Goal: Task Accomplishment & Management: Use online tool/utility

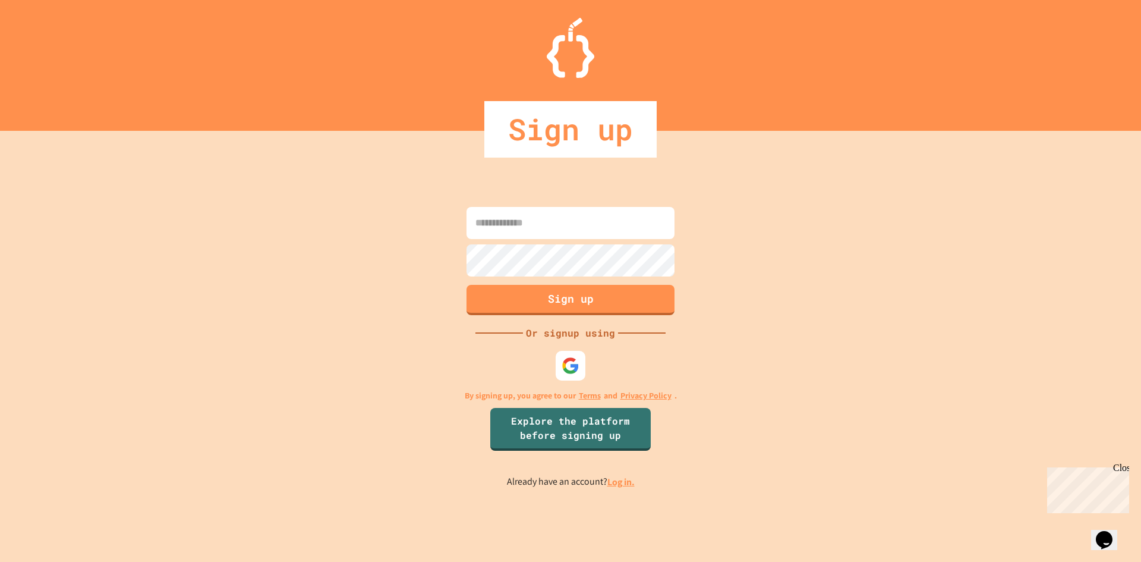
click at [628, 481] on link "Log in." at bounding box center [620, 481] width 27 height 12
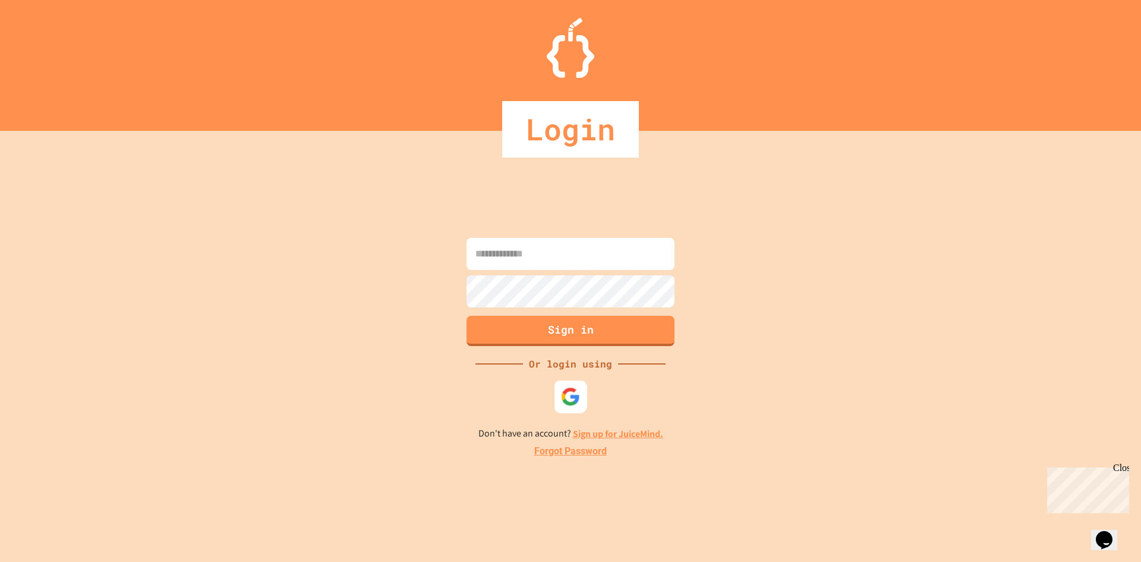
drag, startPoint x: 583, startPoint y: 408, endPoint x: 581, endPoint y: 402, distance: 6.4
click at [583, 404] on div at bounding box center [570, 396] width 33 height 33
click at [585, 254] on input at bounding box center [570, 254] width 208 height 32
type input "**********"
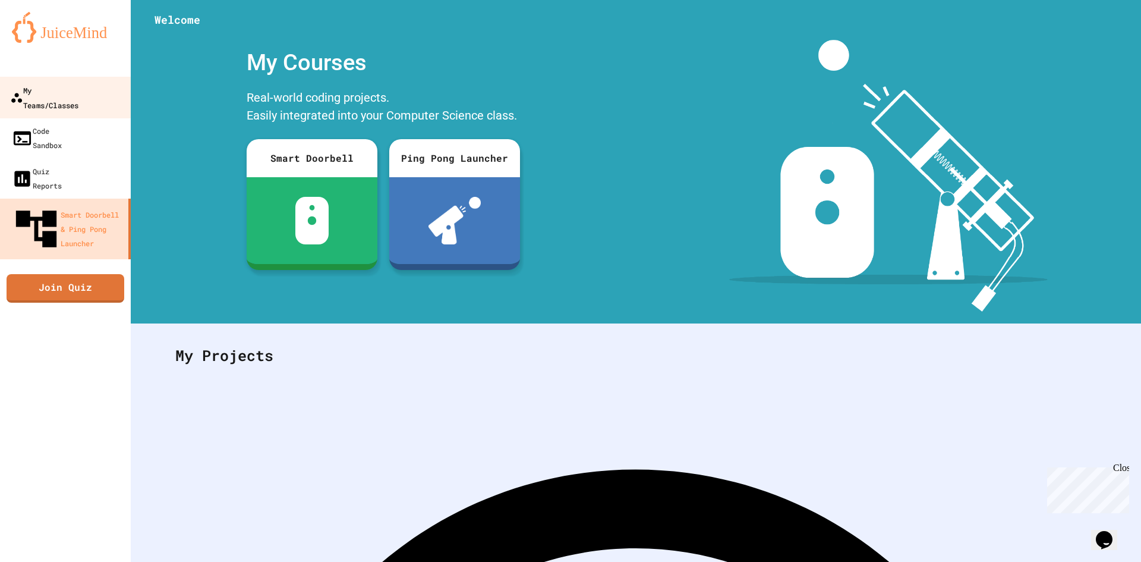
click at [58, 94] on div "My Teams/Classes" at bounding box center [44, 97] width 68 height 29
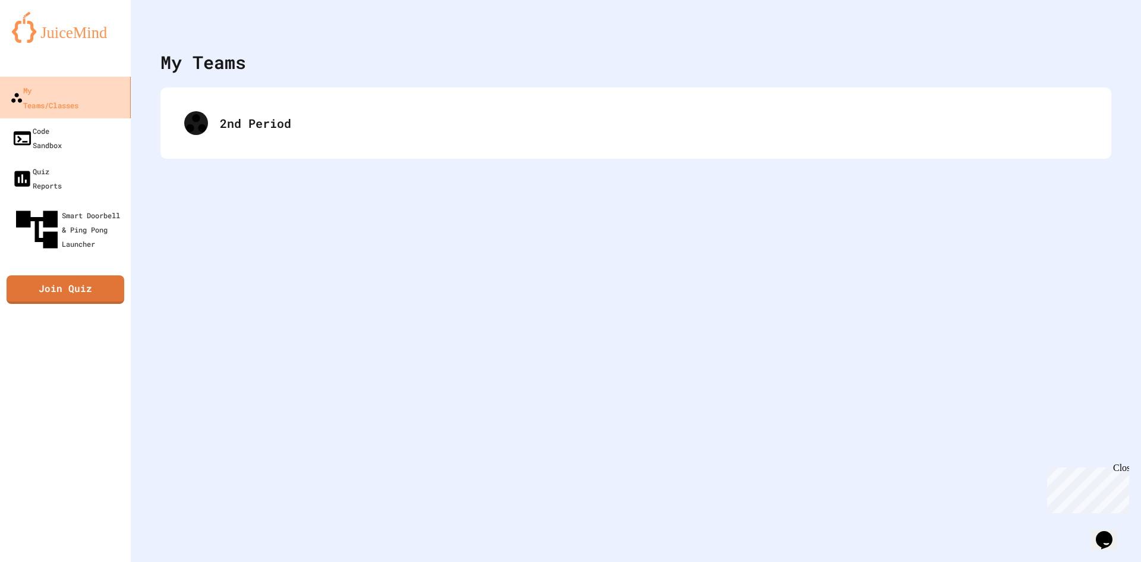
click at [58, 94] on div "My Teams/Classes" at bounding box center [44, 97] width 68 height 29
click at [308, 152] on div "2nd Period" at bounding box center [635, 122] width 951 height 71
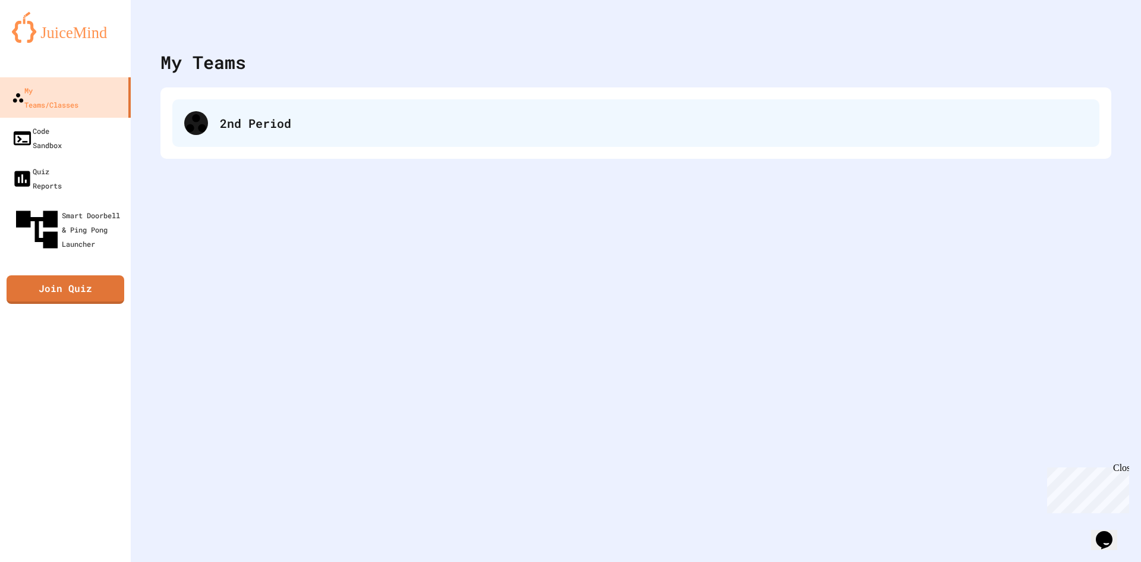
drag, startPoint x: 308, startPoint y: 145, endPoint x: 289, endPoint y: 122, distance: 30.4
click at [305, 142] on div "2nd Period" at bounding box center [635, 123] width 927 height 48
drag, startPoint x: 289, startPoint y: 122, endPoint x: 295, endPoint y: 120, distance: 6.2
click at [292, 121] on div "2nd Period" at bounding box center [635, 123] width 927 height 48
click at [295, 121] on div "2nd Period" at bounding box center [654, 123] width 868 height 18
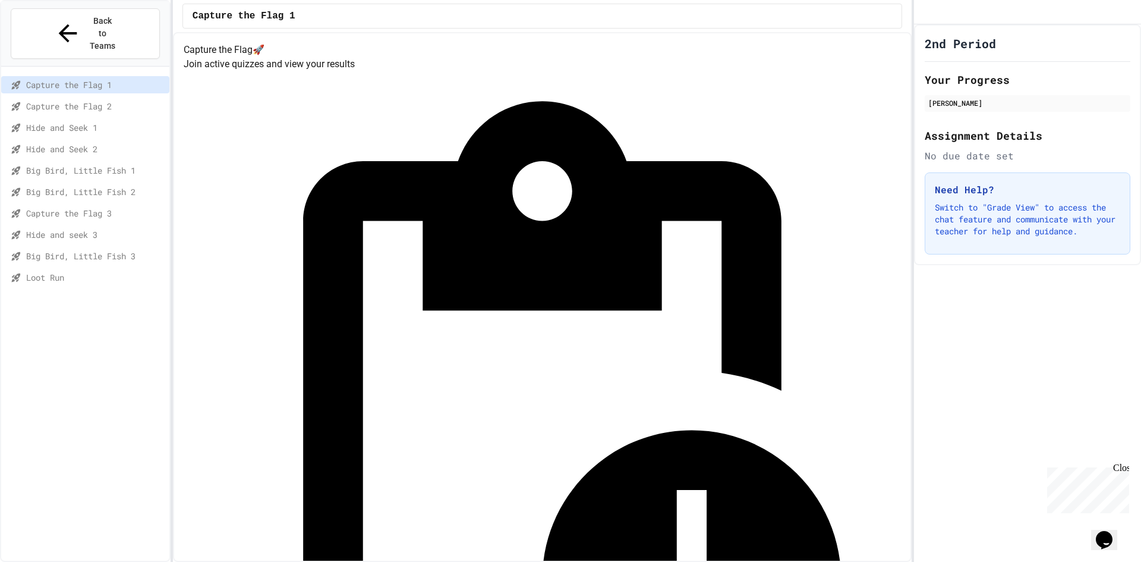
click at [93, 269] on div "Loot Run" at bounding box center [85, 277] width 168 height 17
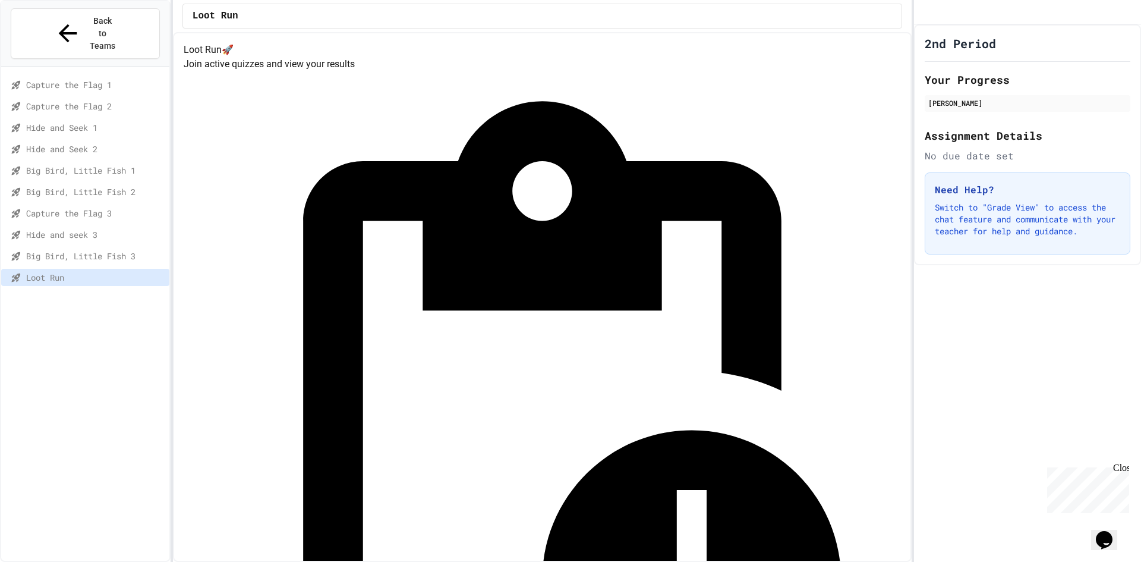
drag, startPoint x: 374, startPoint y: 12, endPoint x: 380, endPoint y: 11, distance: 6.1
click at [376, 12] on div "Loot Run" at bounding box center [542, 16] width 720 height 25
click at [391, 30] on div "Loot Run" at bounding box center [542, 16] width 739 height 32
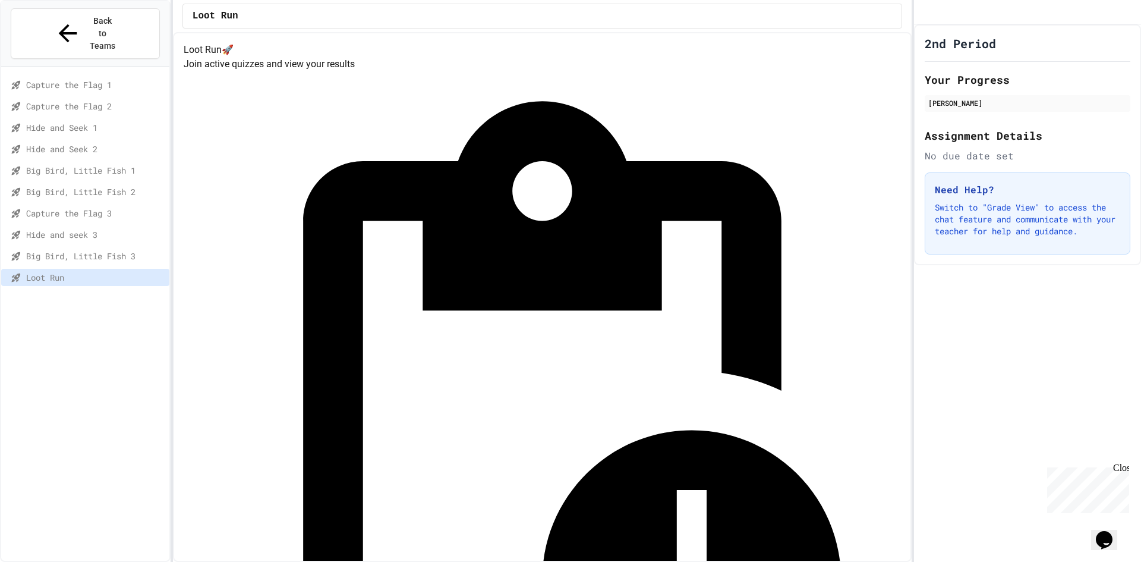
drag, startPoint x: 276, startPoint y: 59, endPoint x: 275, endPoint y: 42, distance: 17.3
click at [273, 33] on div "Loot Run 🚀 Join active quizzes and view your results Quiz in Progress! Started …" at bounding box center [542, 296] width 739 height 529
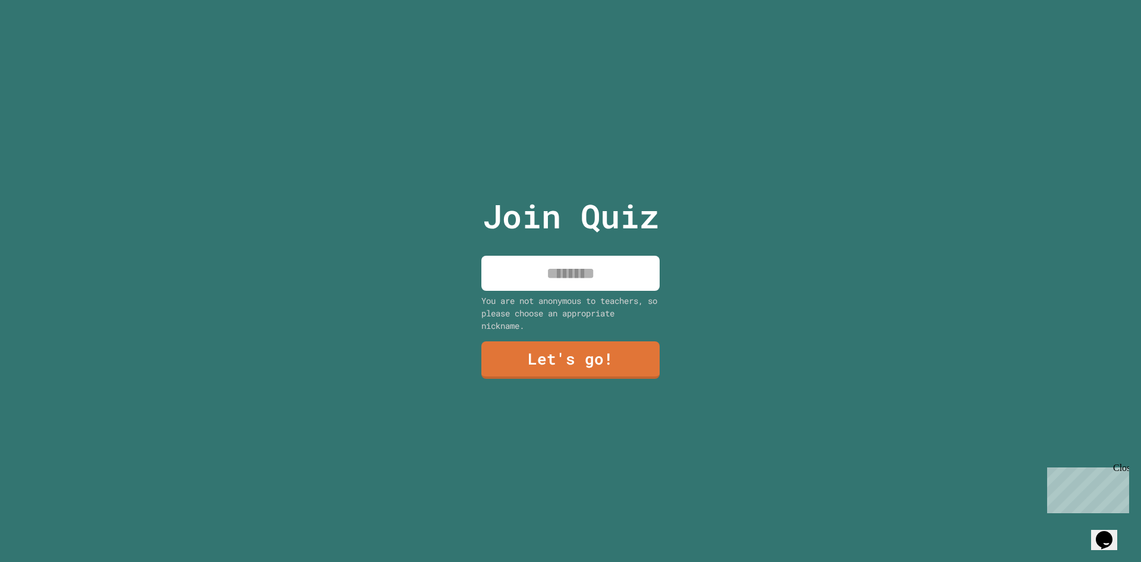
drag, startPoint x: 580, startPoint y: 286, endPoint x: 580, endPoint y: 261, distance: 25.0
click at [580, 278] on div "Join Quiz You are not anonymous to teachers, so please choose an appropriate ni…" at bounding box center [571, 281] width 200 height 562
click at [580, 260] on input at bounding box center [570, 273] width 178 height 35
click at [587, 257] on input "***" at bounding box center [570, 273] width 178 height 35
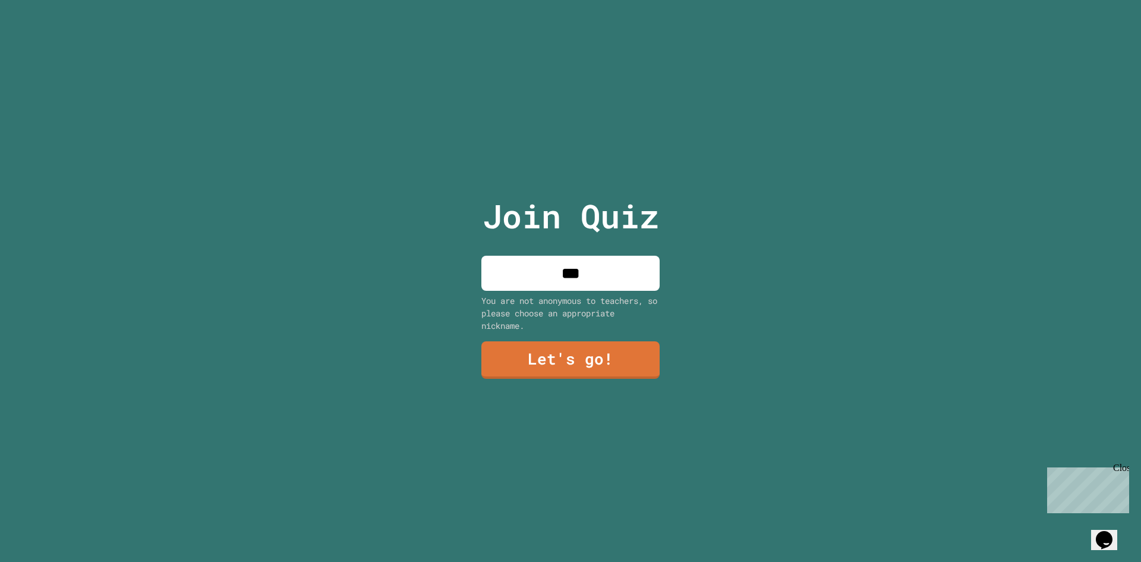
click at [587, 257] on input "***" at bounding box center [570, 273] width 178 height 35
type input "*"
type input "**********"
click at [566, 371] on link "Let's go!" at bounding box center [571, 358] width 162 height 39
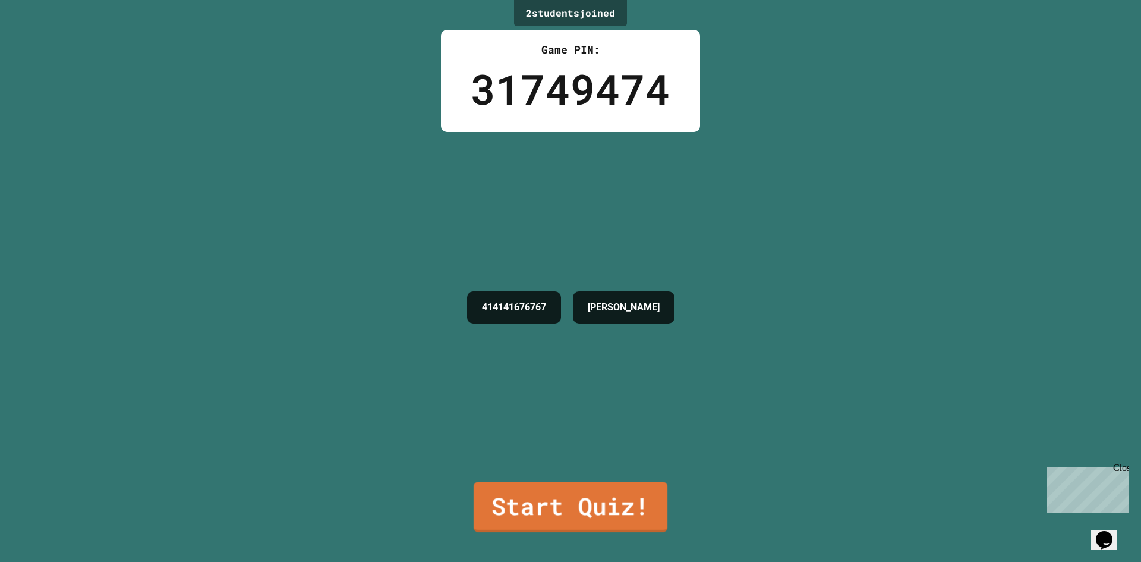
click at [619, 482] on link "Start Quiz!" at bounding box center [571, 506] width 194 height 51
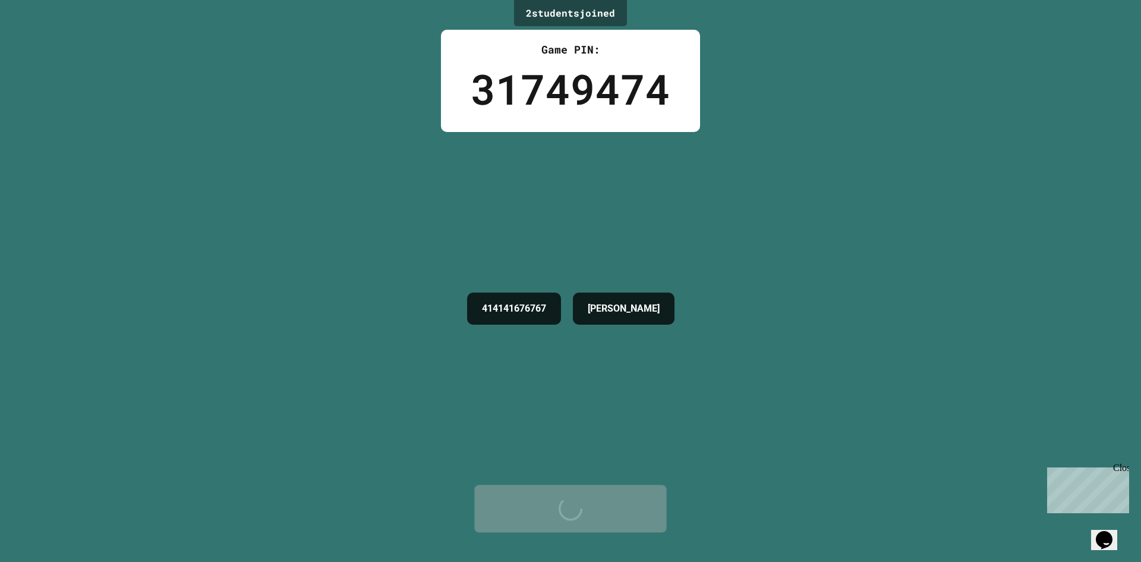
click at [619, 490] on div "Start Quiz!" at bounding box center [570, 508] width 156 height 36
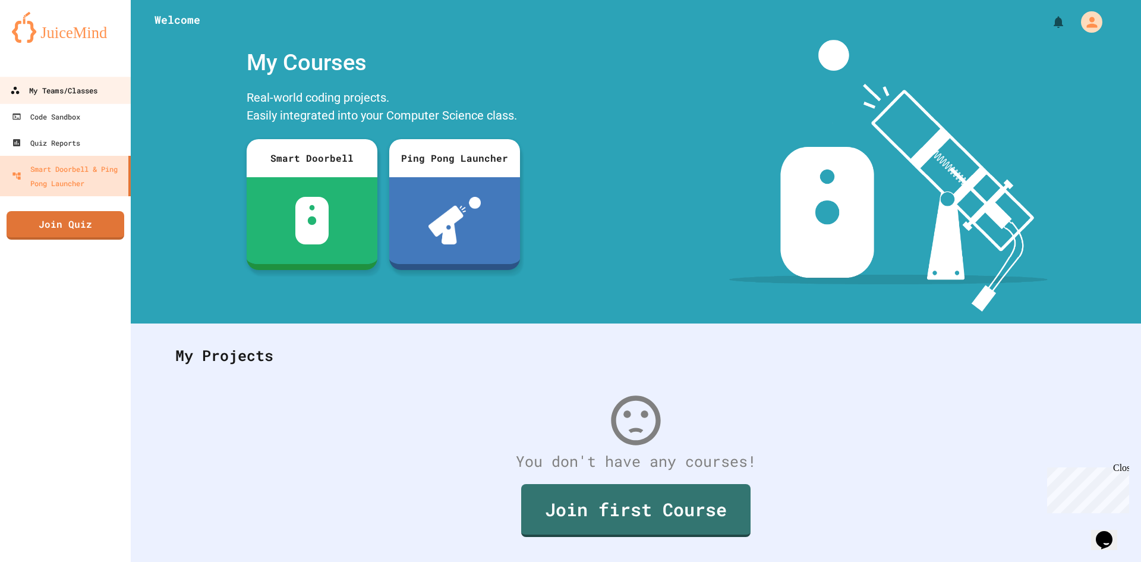
click at [43, 80] on link "My Teams/Classes" at bounding box center [65, 90] width 135 height 27
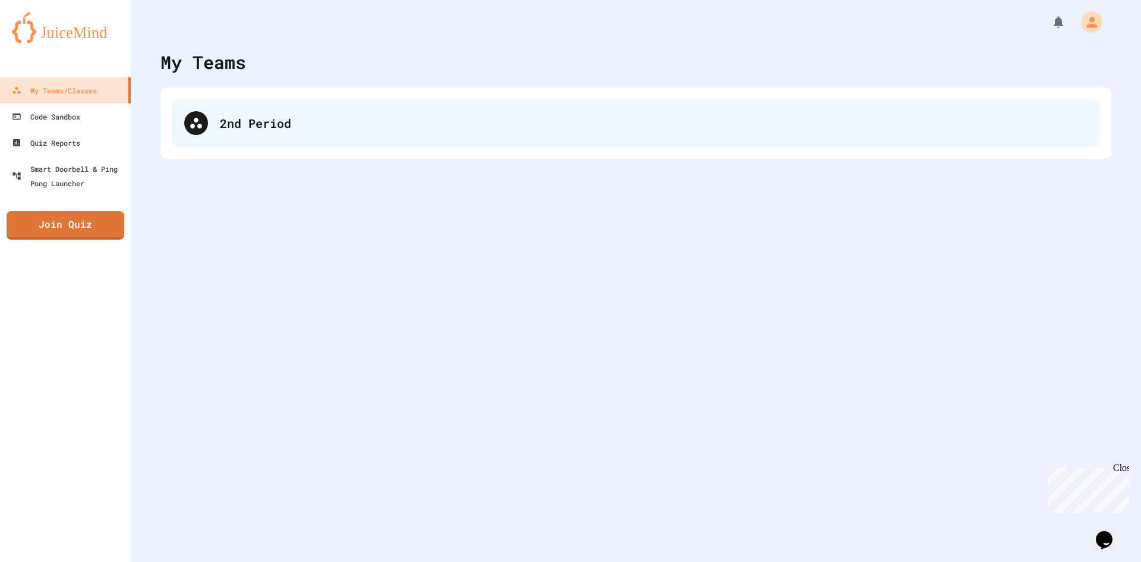
click at [321, 119] on div "2nd Period" at bounding box center [654, 123] width 868 height 18
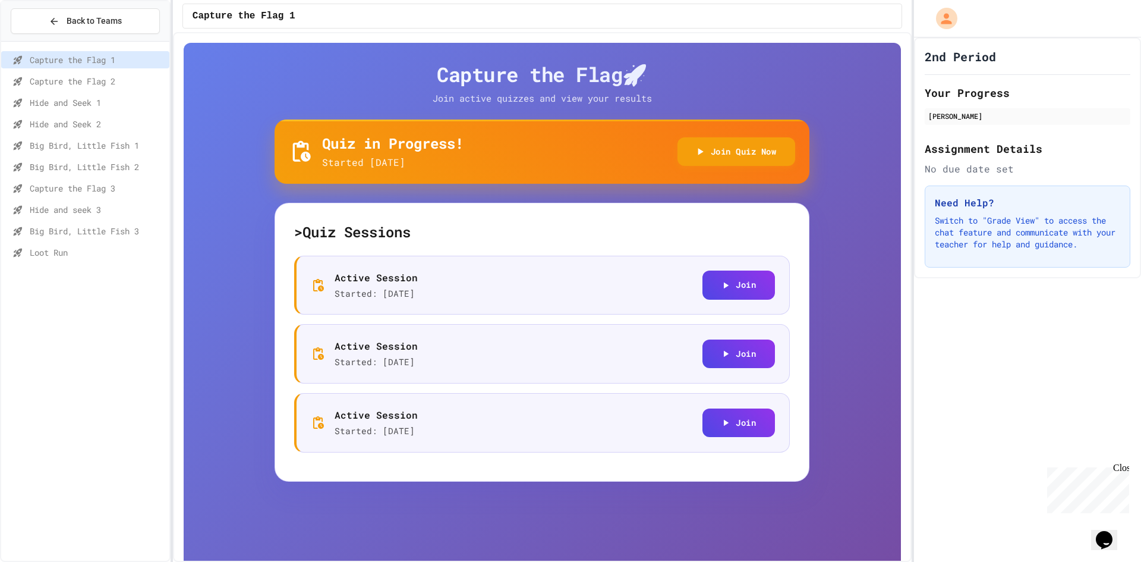
click at [77, 251] on span "Loot Run" at bounding box center [97, 252] width 135 height 12
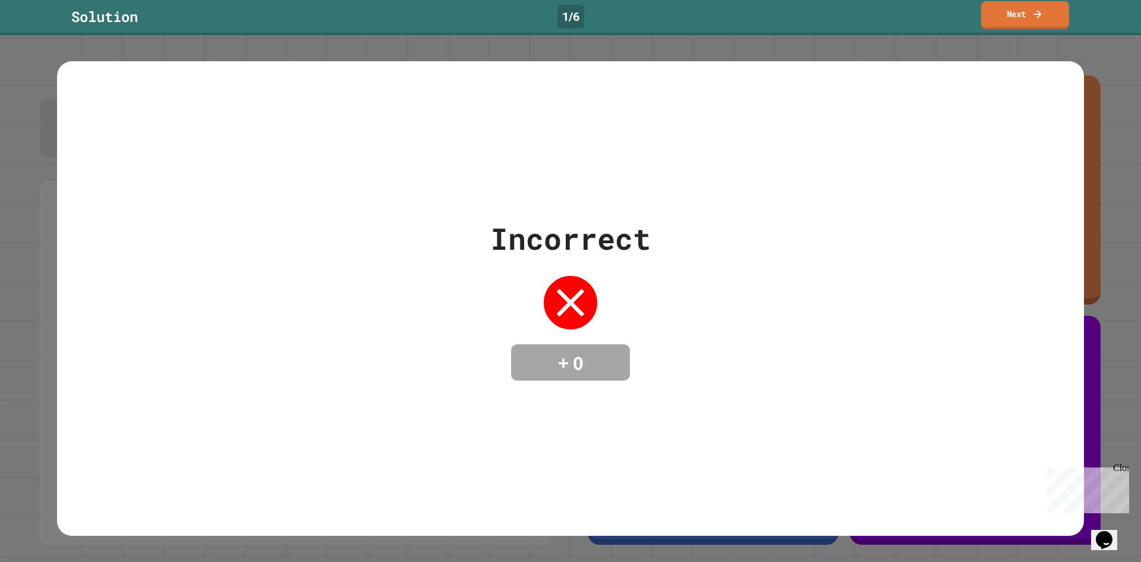
click at [1033, 14] on icon at bounding box center [1038, 14] width 12 height 12
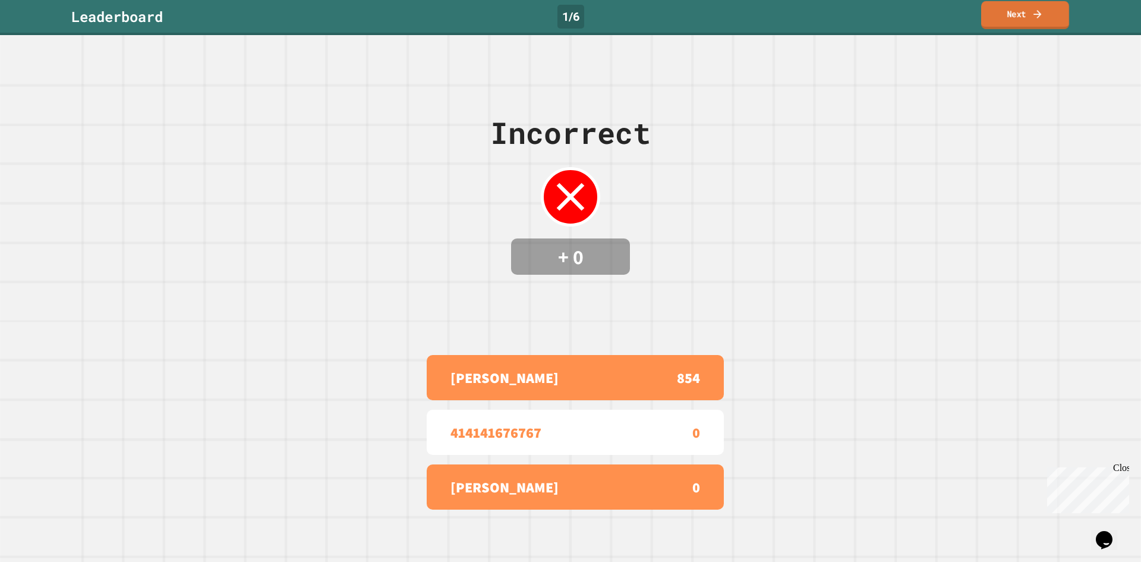
click at [1019, 8] on link "Next" at bounding box center [1025, 15] width 88 height 28
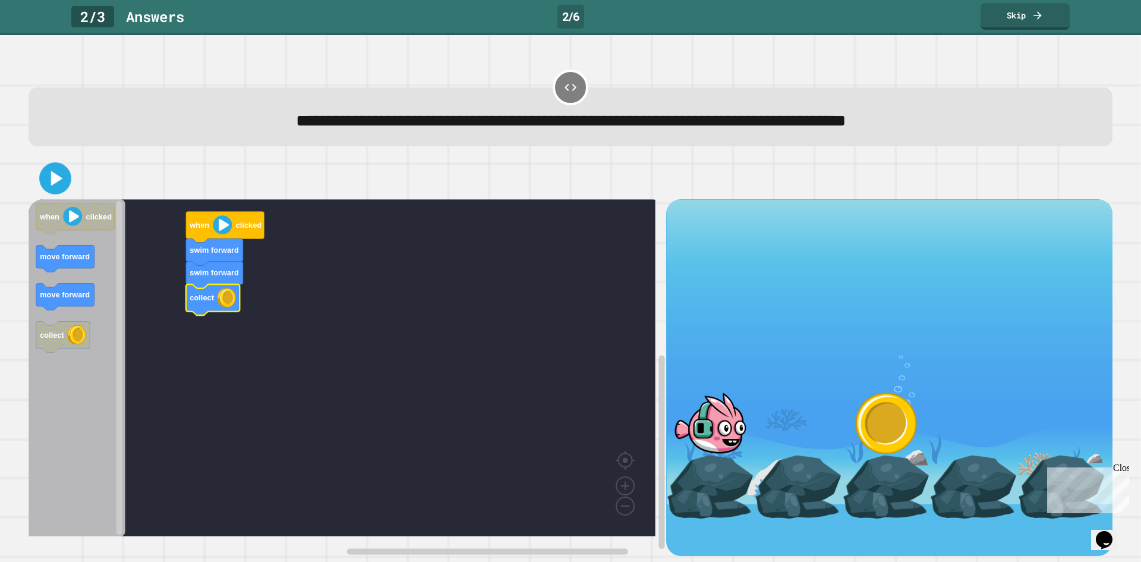
click at [50, 156] on div "swim forward collect swim forward when clicked when clicked move forward move f…" at bounding box center [570, 356] width 1095 height 409
click at [56, 171] on icon at bounding box center [55, 178] width 26 height 26
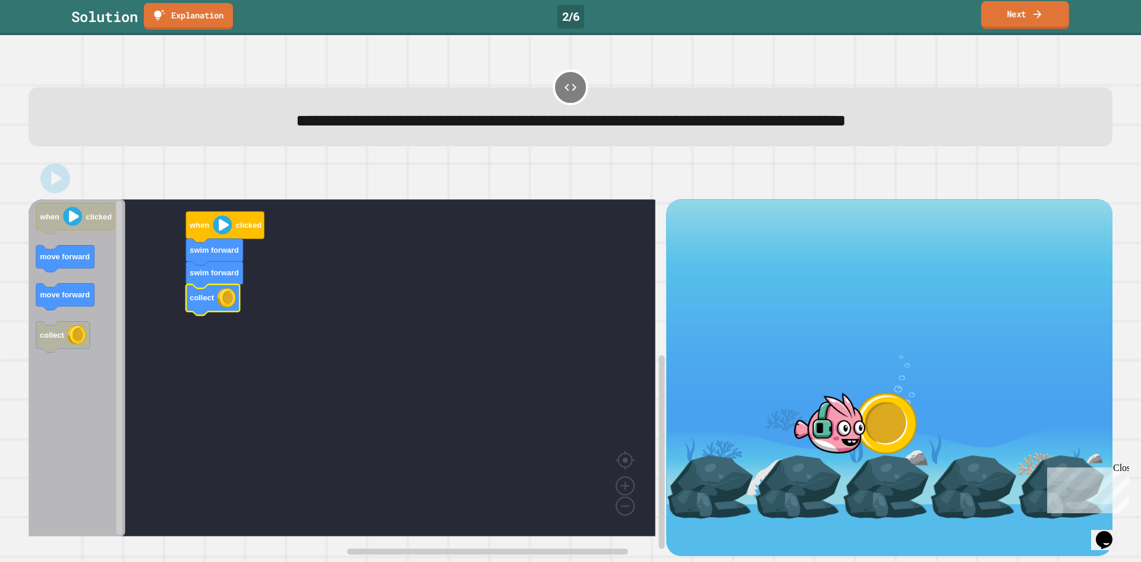
click at [997, 15] on link "Next" at bounding box center [1025, 15] width 88 height 28
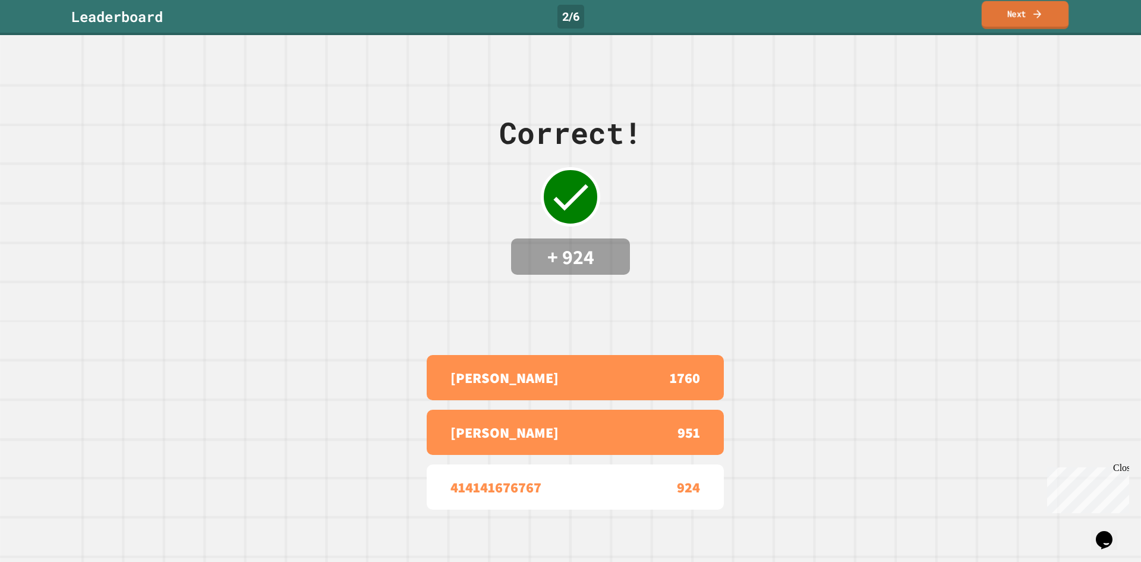
click at [997, 15] on link "Next" at bounding box center [1025, 15] width 87 height 28
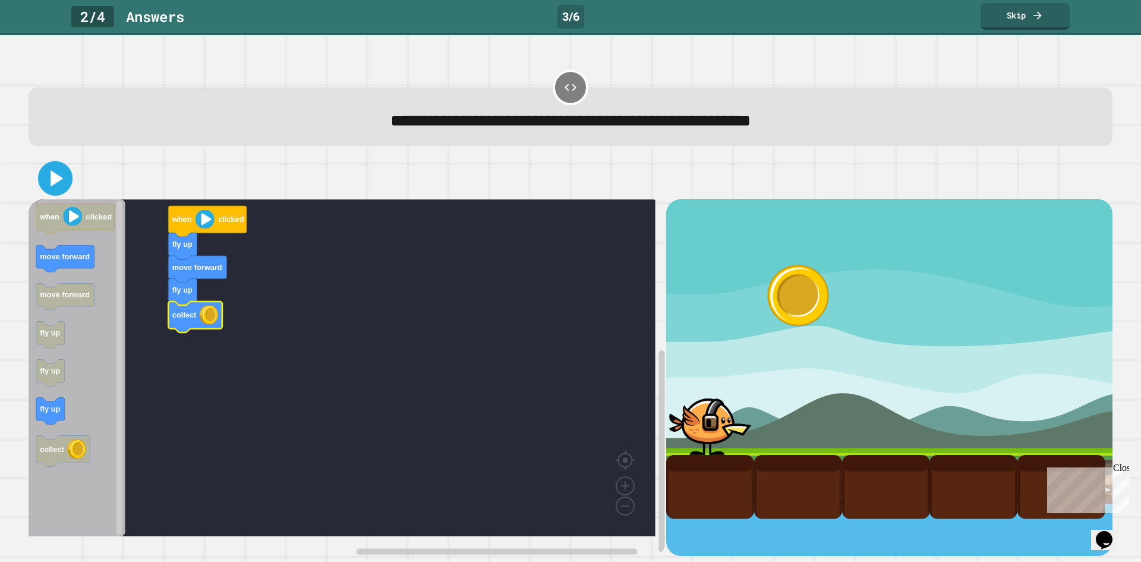
drag, startPoint x: 53, startPoint y: 176, endPoint x: 69, endPoint y: 182, distance: 16.4
click at [69, 181] on icon at bounding box center [56, 179] width 28 height 28
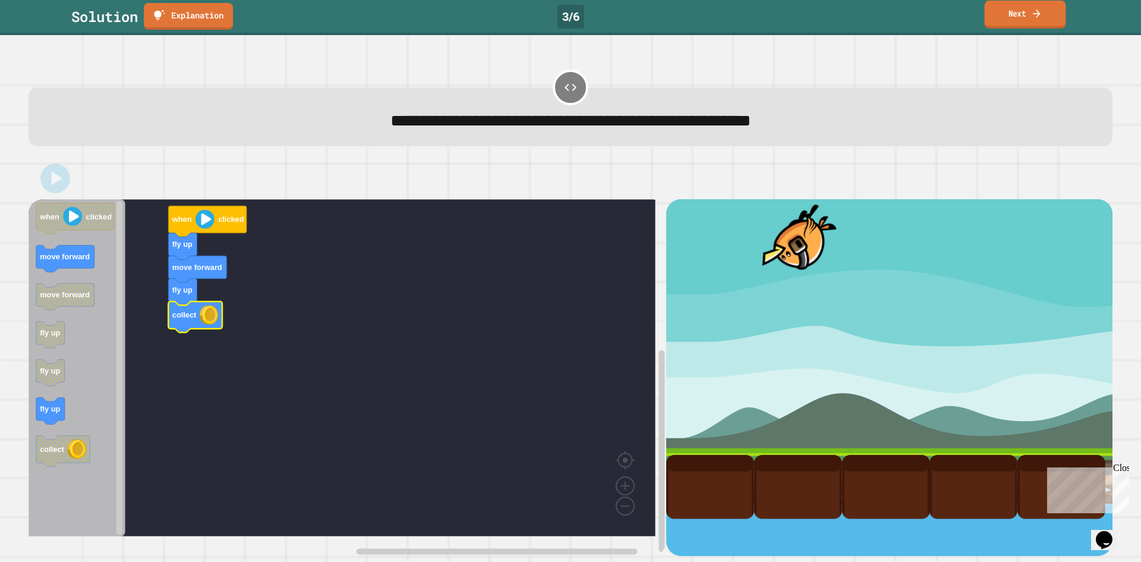
click at [1027, 26] on link "Next" at bounding box center [1025, 15] width 81 height 28
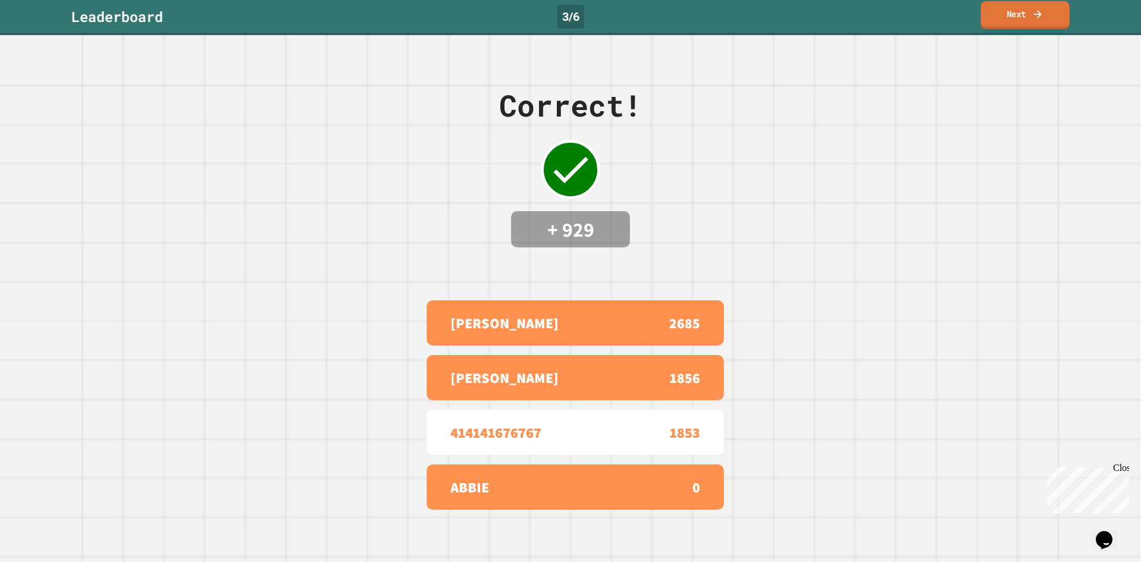
click at [1027, 26] on link "Next" at bounding box center [1025, 15] width 89 height 28
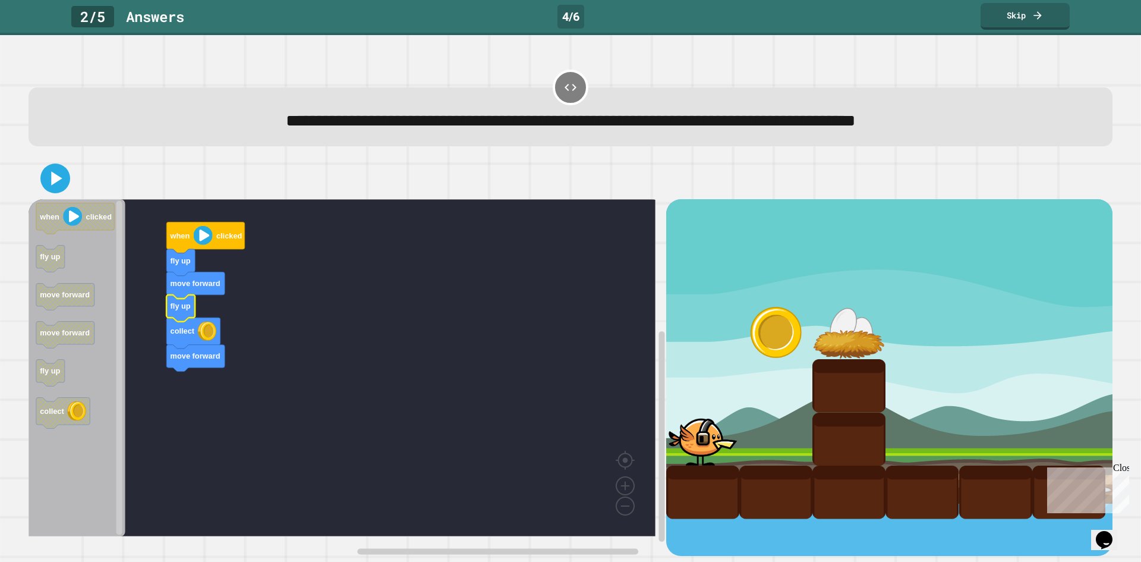
click at [45, 179] on icon at bounding box center [55, 178] width 24 height 24
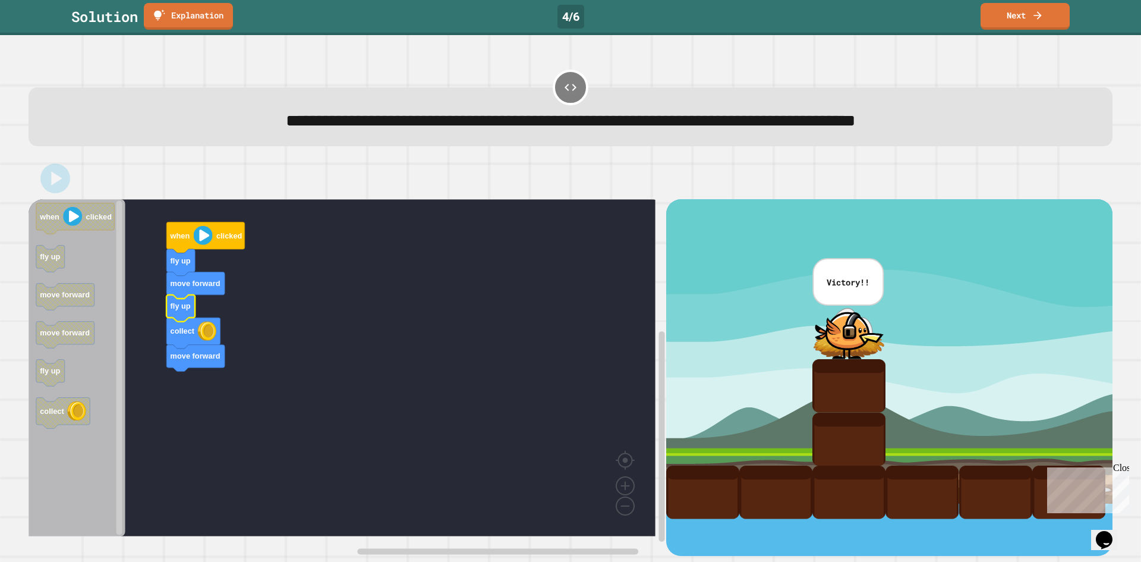
click at [989, 22] on link "Next" at bounding box center [1025, 16] width 89 height 27
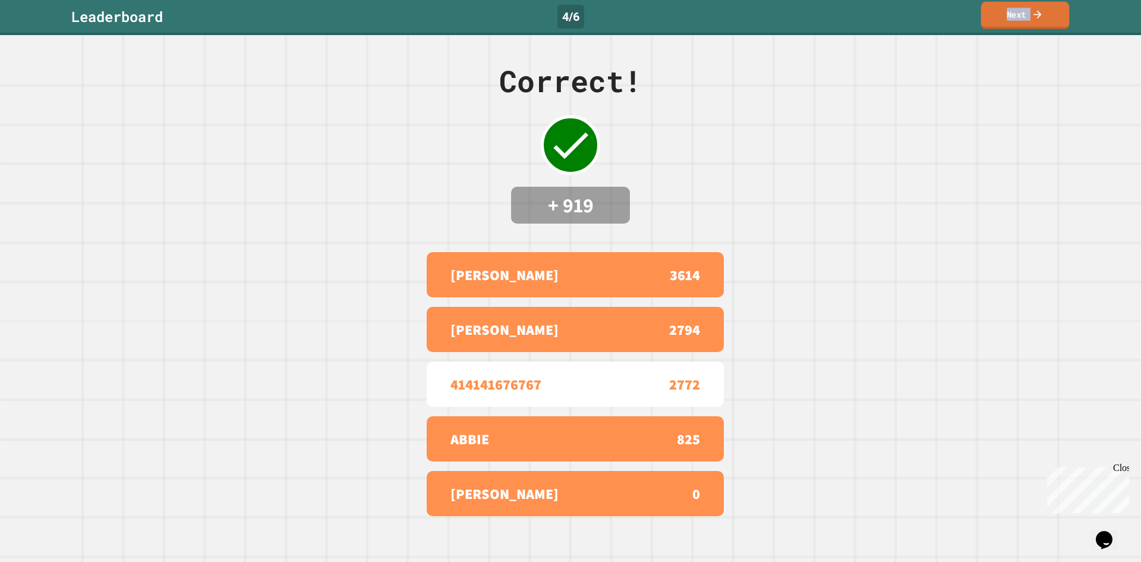
click at [989, 22] on link "Next" at bounding box center [1025, 15] width 89 height 27
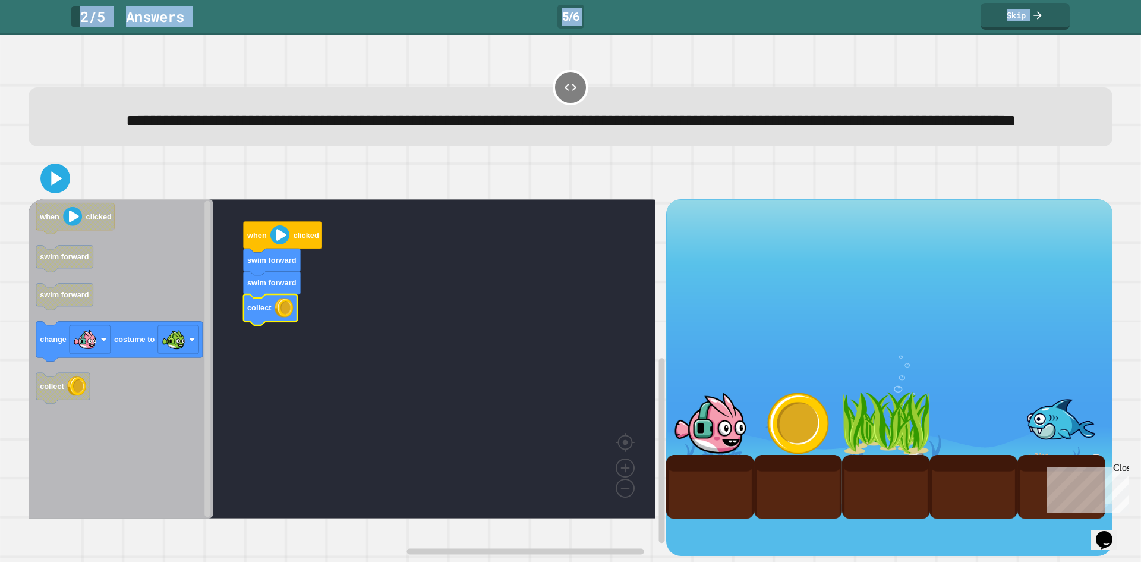
click at [121, 402] on icon "Blockly Workspace" at bounding box center [121, 358] width 185 height 319
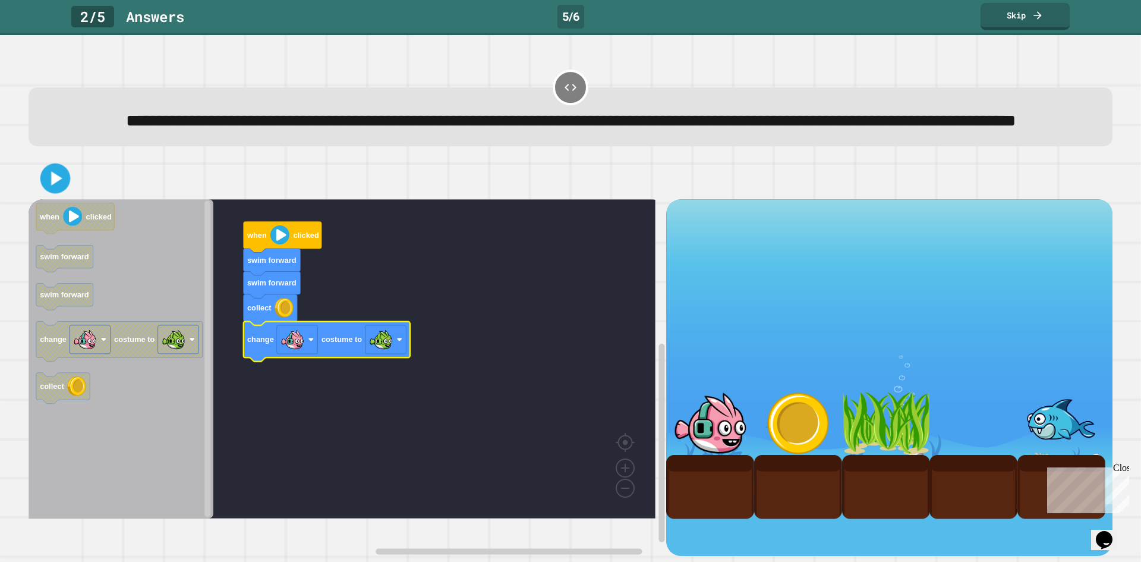
click at [36, 199] on div at bounding box center [571, 178] width 1084 height 42
click at [46, 190] on icon at bounding box center [55, 178] width 24 height 24
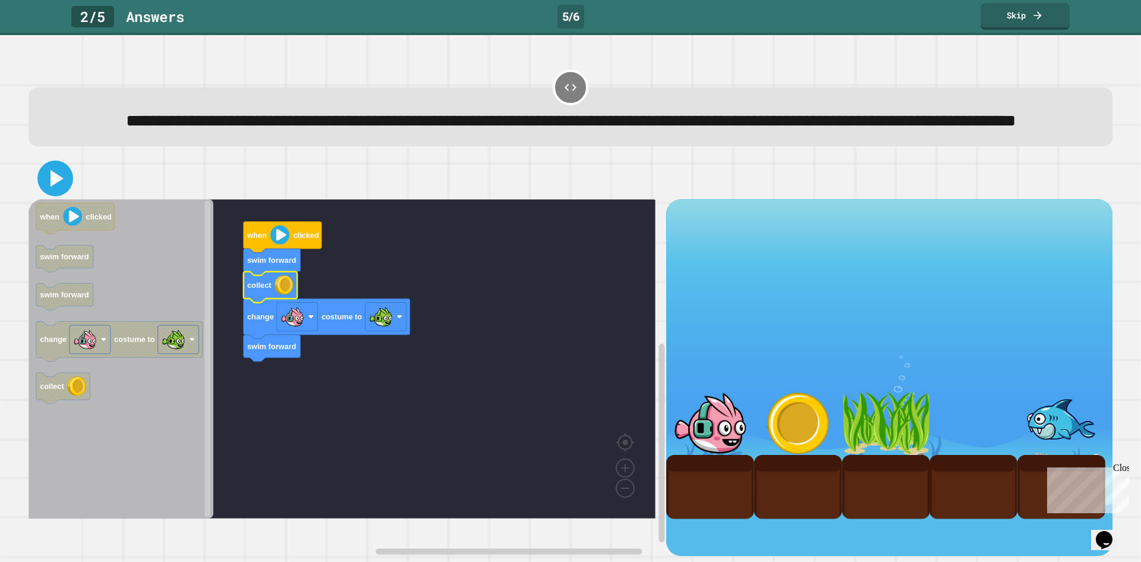
click at [55, 187] on icon at bounding box center [57, 178] width 13 height 17
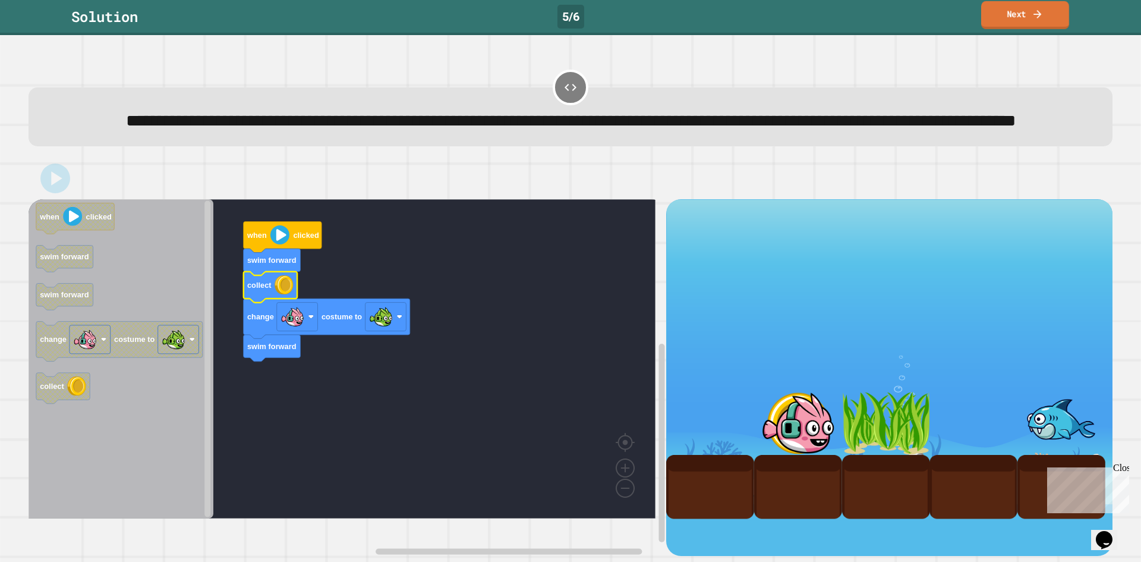
click at [1053, 7] on link "Next" at bounding box center [1025, 15] width 88 height 28
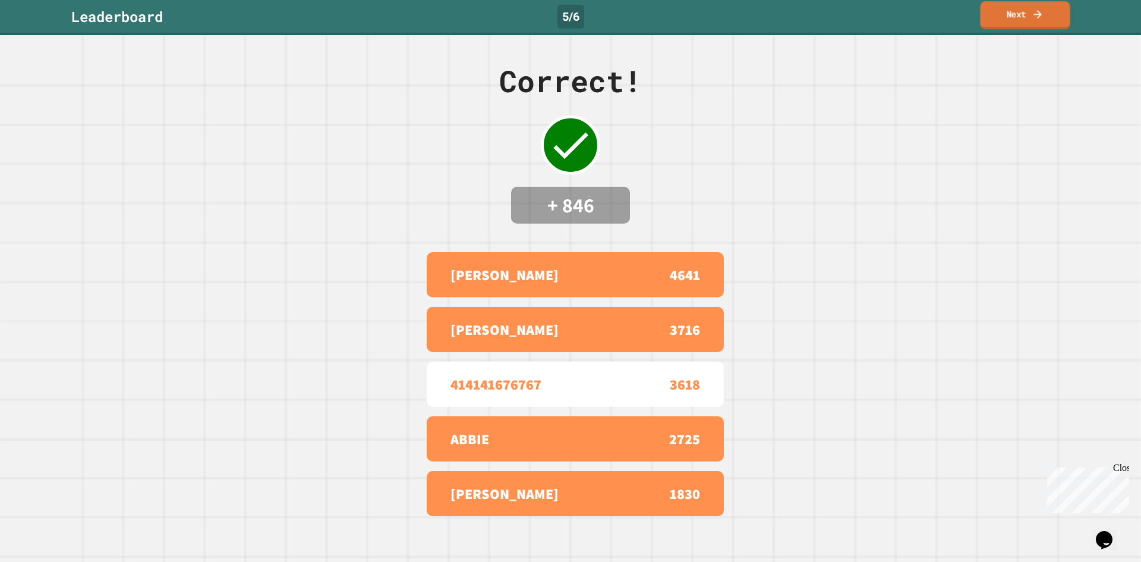
click at [1053, 7] on link "Next" at bounding box center [1025, 15] width 90 height 28
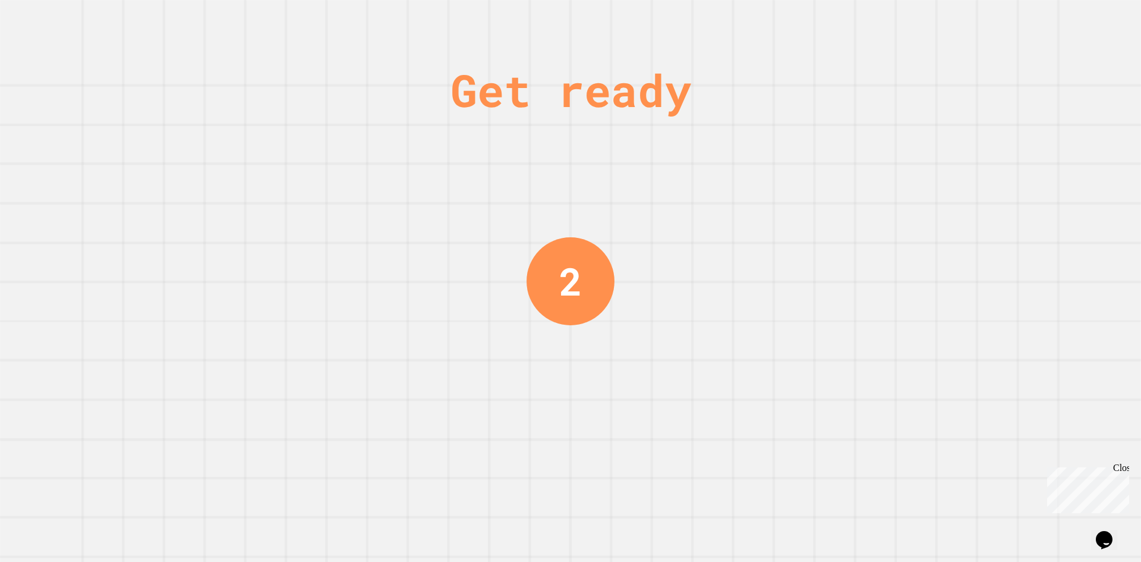
drag, startPoint x: 1026, startPoint y: -25, endPoint x: 779, endPoint y: 176, distance: 318.4
click at [779, 176] on div "Get ready 2" at bounding box center [570, 281] width 1141 height 562
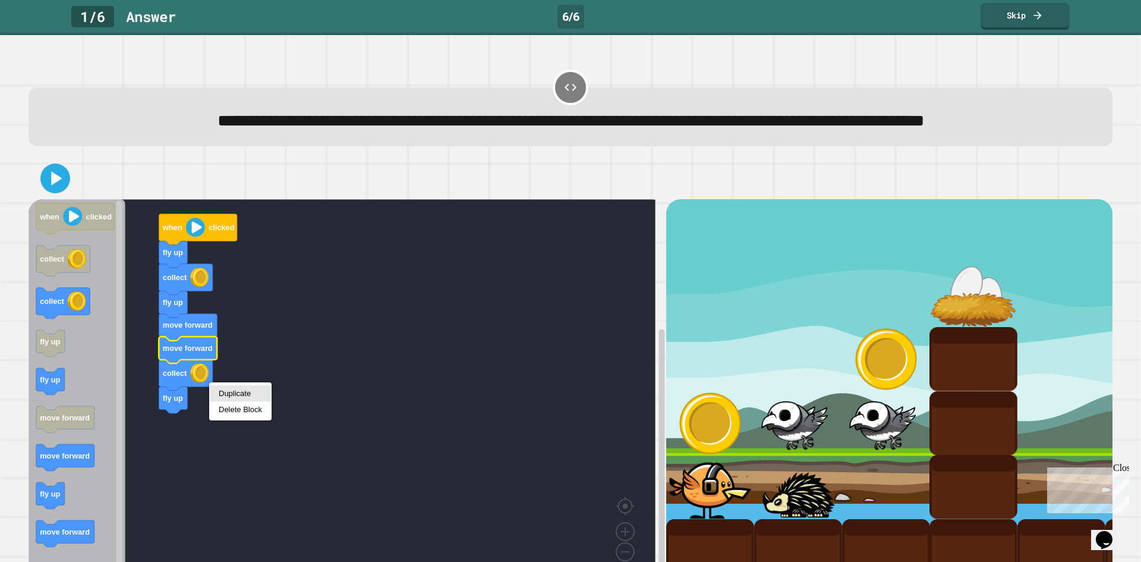
drag, startPoint x: 223, startPoint y: 409, endPoint x: 228, endPoint y: 394, distance: 15.6
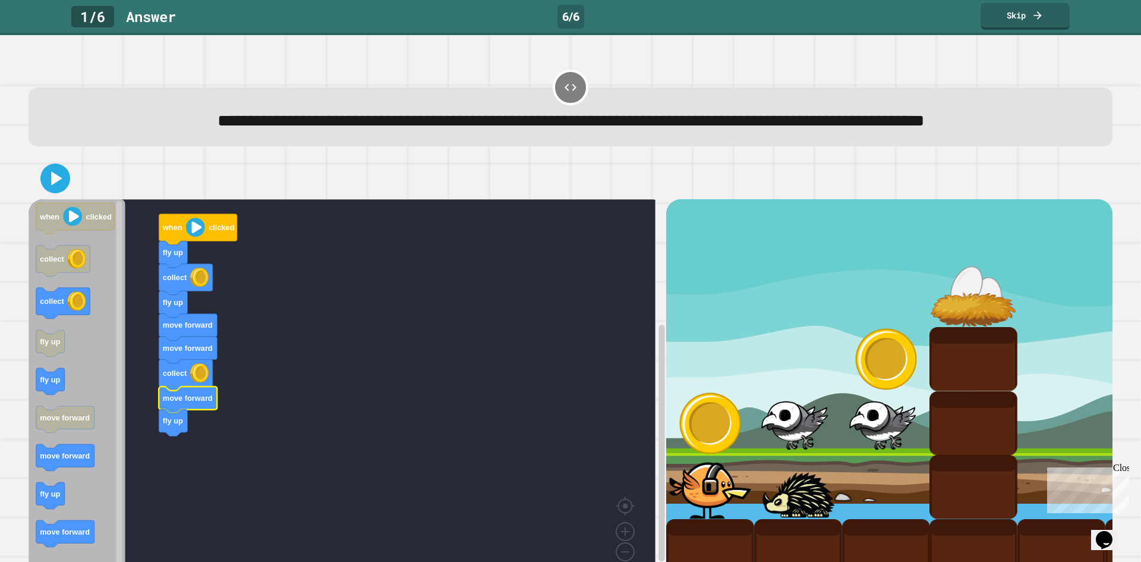
click at [209, 431] on g "when clicked fly up collect fly up move forward move forward collect move forwa…" at bounding box center [351, 390] width 644 height 383
click at [53, 199] on div at bounding box center [571, 178] width 1084 height 42
click at [68, 193] on div at bounding box center [571, 178] width 1084 height 42
drag, startPoint x: 68, startPoint y: 190, endPoint x: 68, endPoint y: 209, distance: 19.0
click at [67, 199] on div at bounding box center [571, 178] width 1084 height 42
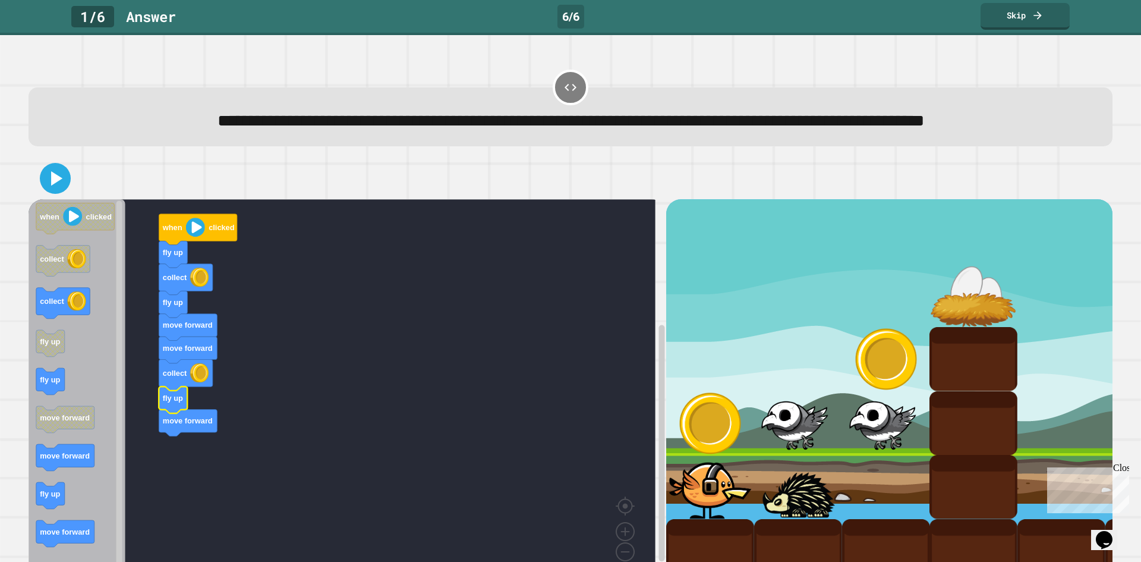
click at [68, 191] on icon at bounding box center [55, 178] width 25 height 25
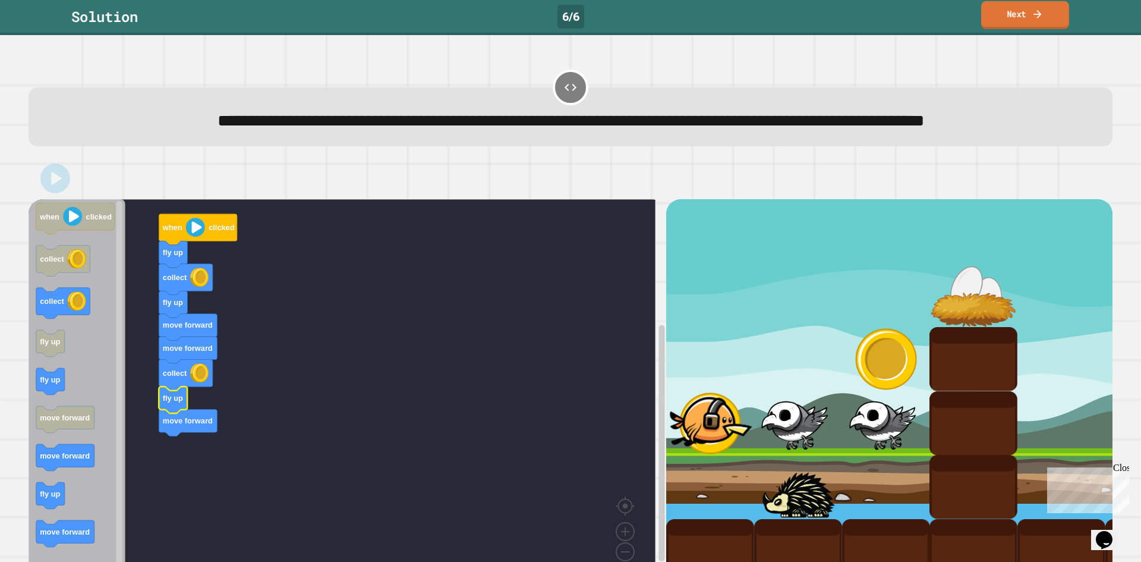
click at [1030, 20] on link "Next" at bounding box center [1025, 15] width 88 height 28
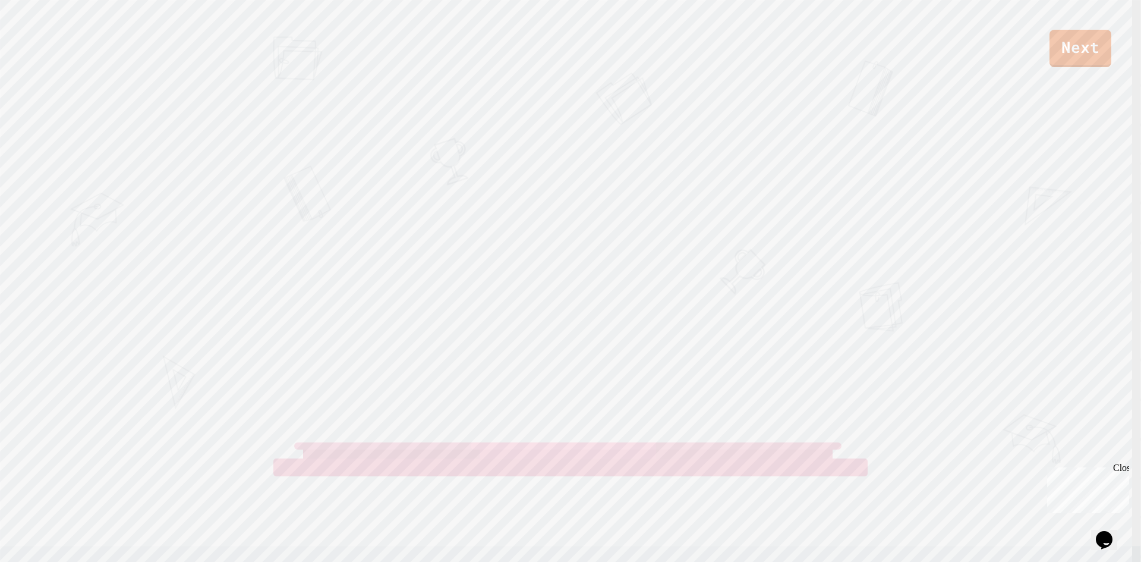
click at [1030, 20] on div "Next" at bounding box center [570, 33] width 1141 height 67
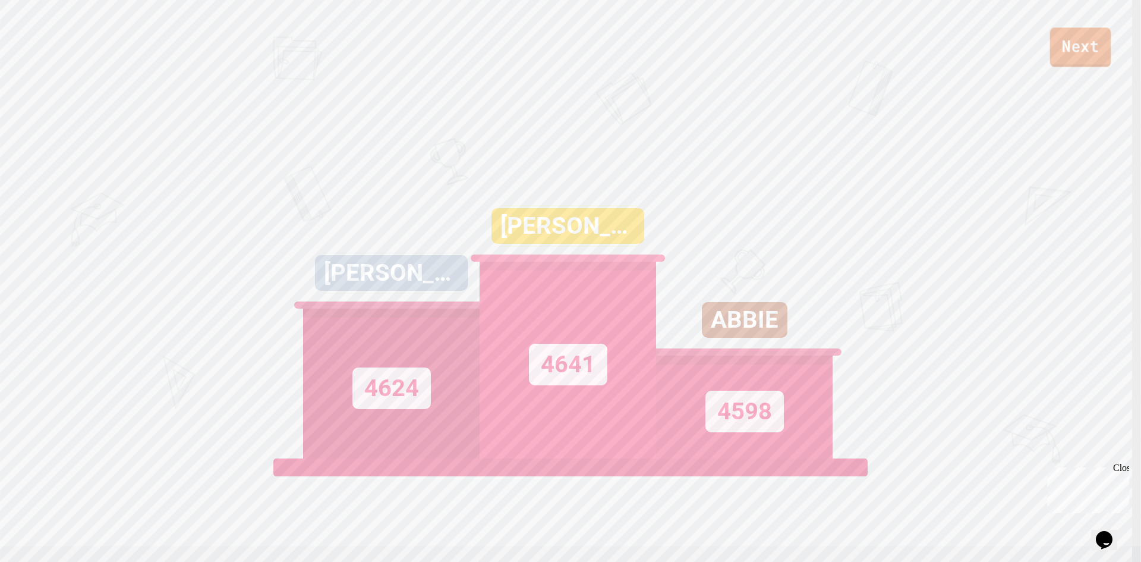
click at [1084, 52] on link "Next" at bounding box center [1080, 46] width 61 height 39
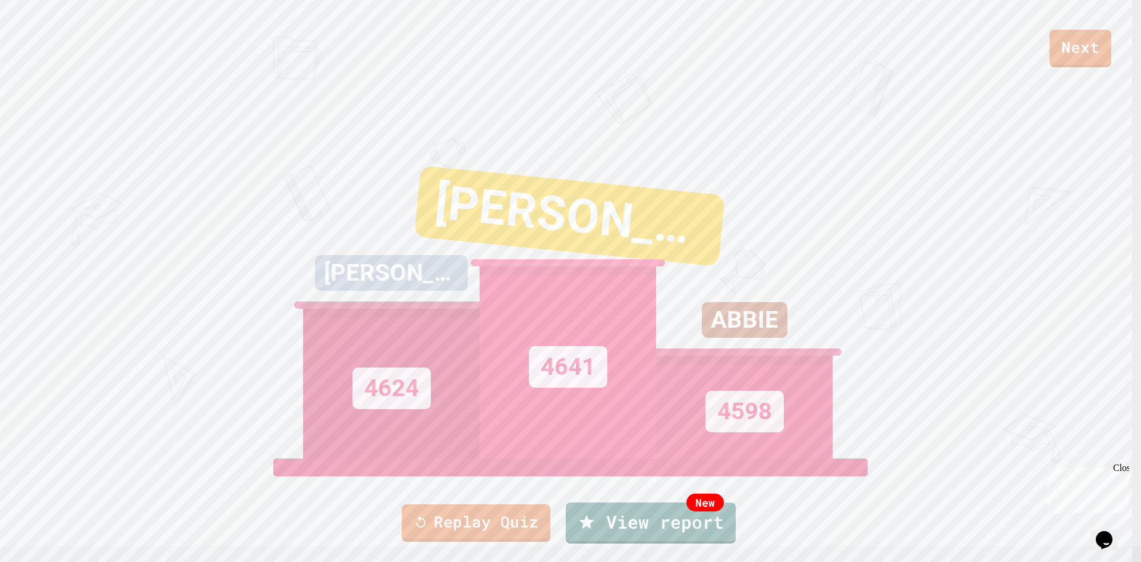
drag, startPoint x: 1084, startPoint y: 52, endPoint x: 698, endPoint y: 197, distance: 412.0
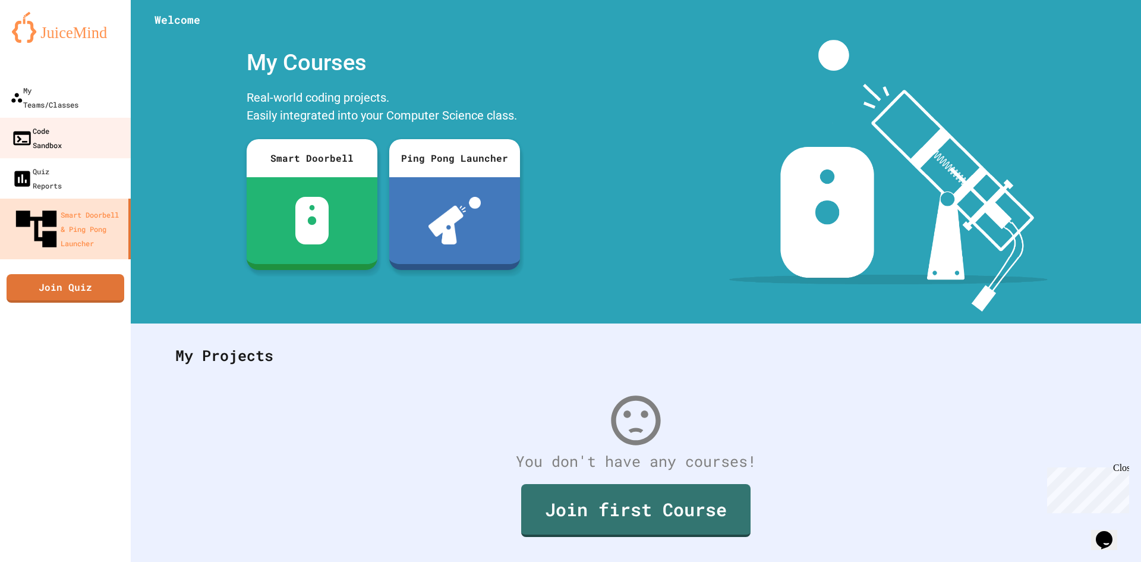
click at [65, 118] on link "Code Sandbox" at bounding box center [64, 138] width 131 height 40
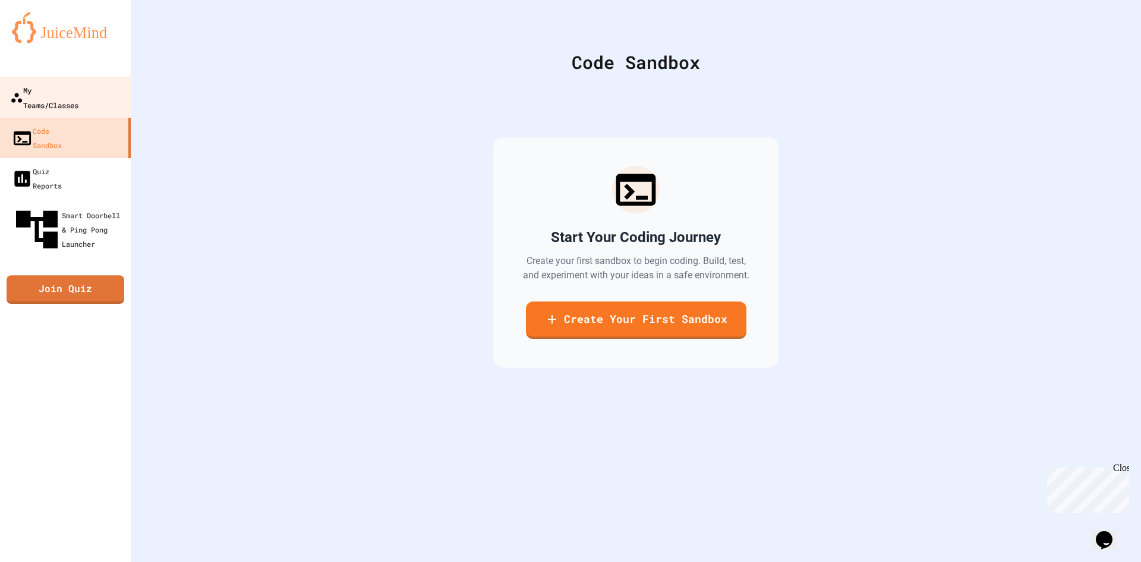
click at [59, 94] on div "My Teams/Classes" at bounding box center [44, 97] width 68 height 29
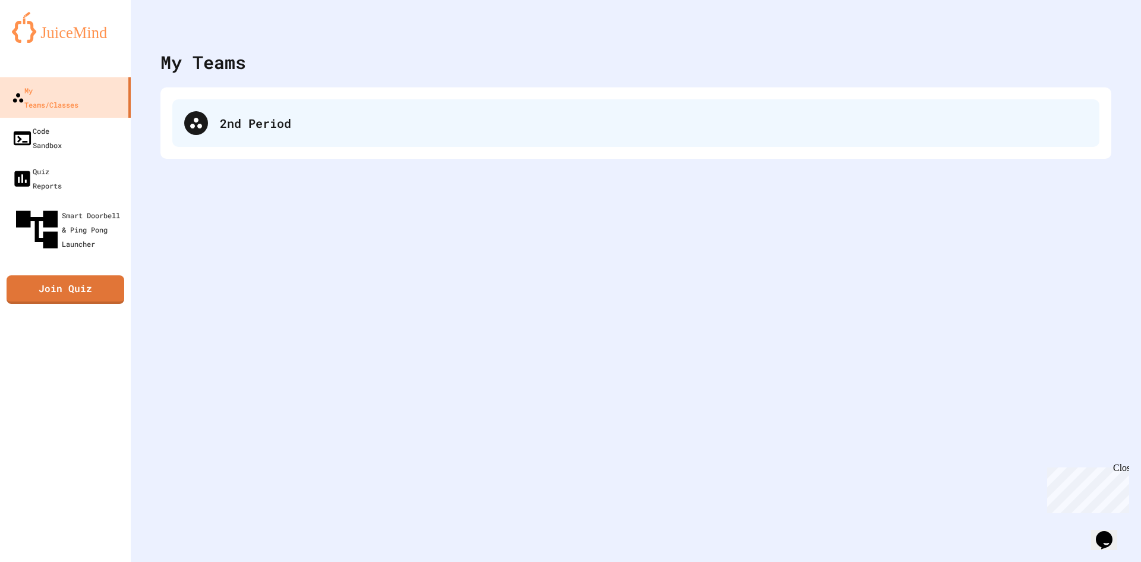
click at [408, 115] on div "2nd Period" at bounding box center [654, 123] width 868 height 18
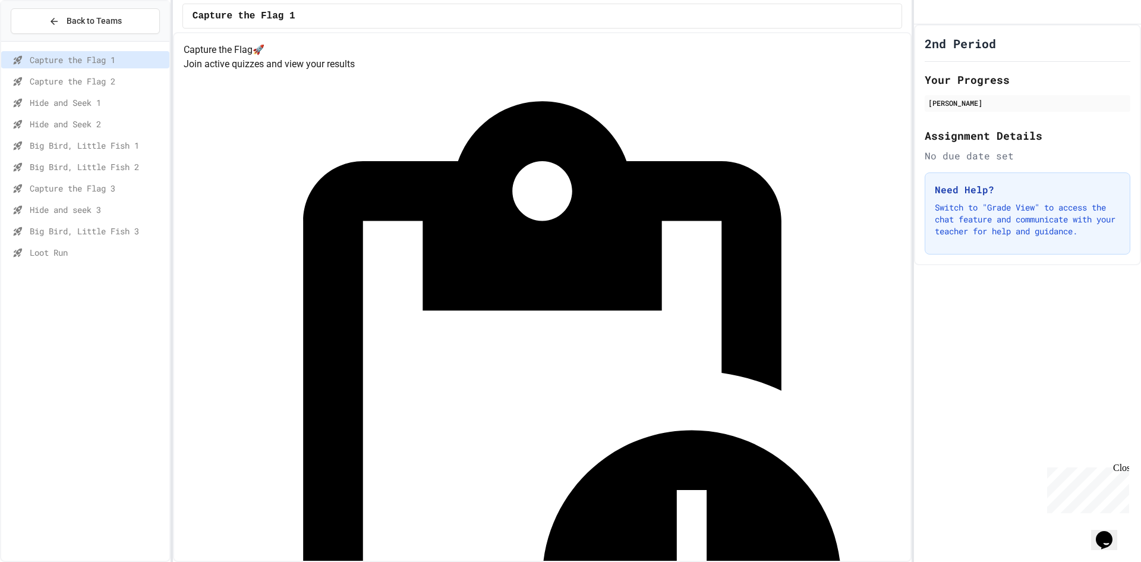
click at [123, 267] on div "Capture the Flag 1 Capture the Flag 2 Hide and Seek 1 Hide and Seek 2 Big Bird,…" at bounding box center [85, 157] width 168 height 223
click at [124, 260] on div "Loot Run" at bounding box center [85, 252] width 168 height 17
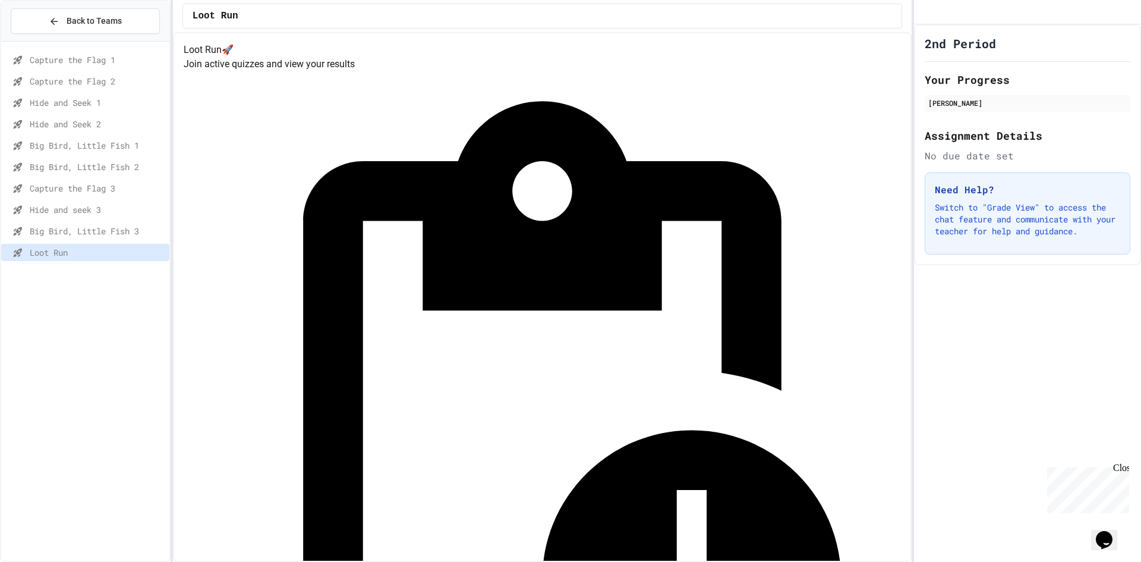
click at [453, 217] on div "Back to Teams Capture the Flag 1 Capture the Flag 2 Hide and Seek 1 Hide and Se…" at bounding box center [570, 281] width 1141 height 562
